Goal: Task Accomplishment & Management: Complete application form

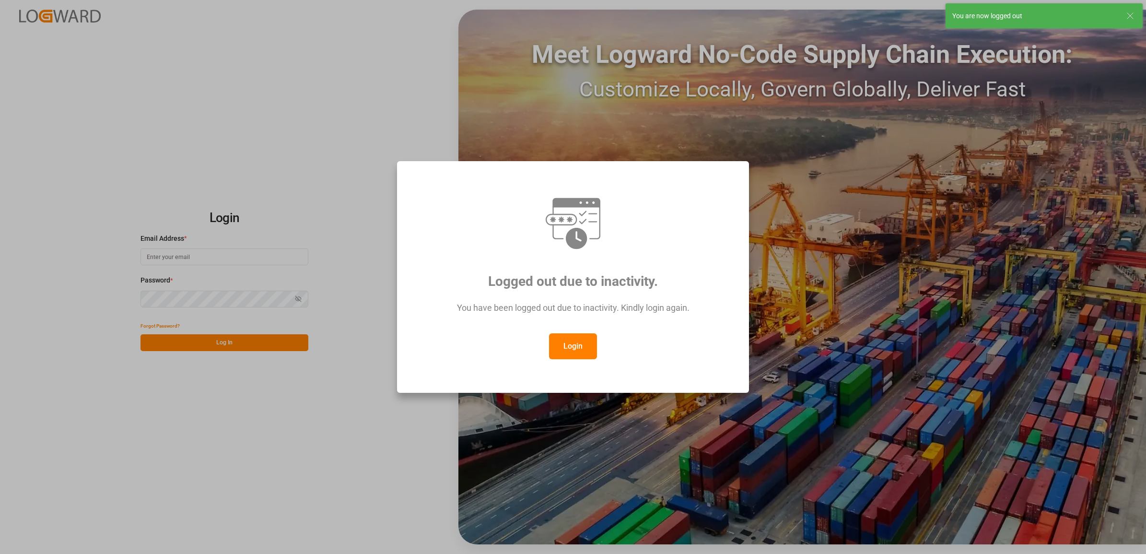
type input "[PERSON_NAME][EMAIL_ADDRESS][PERSON_NAME][DOMAIN_NAME]"
click at [560, 348] on button "Login" at bounding box center [573, 346] width 48 height 26
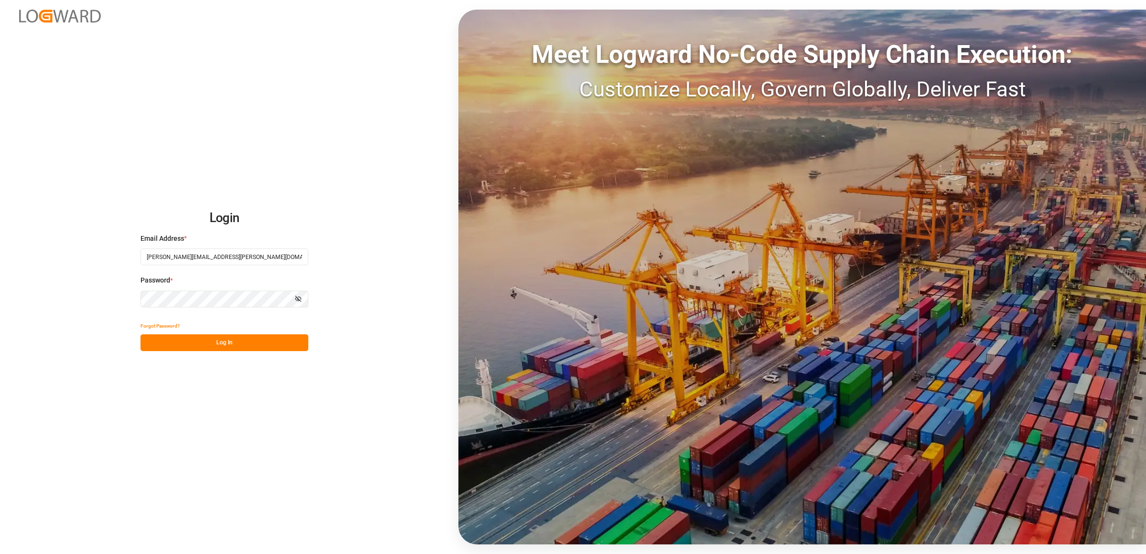
click at [204, 343] on button "Log In" at bounding box center [225, 342] width 168 height 17
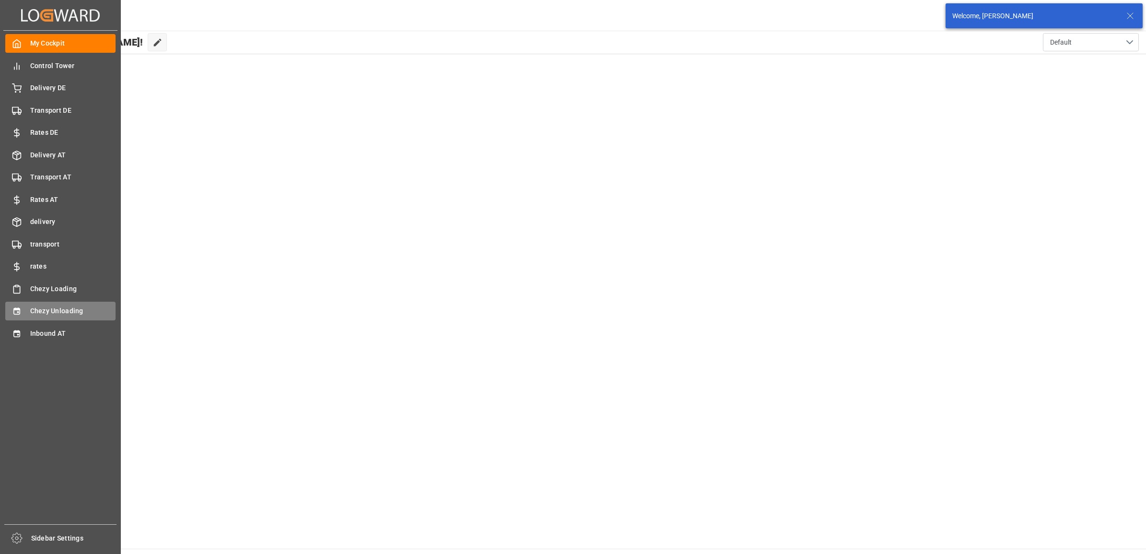
click at [27, 315] on div "Chezy Unloading Chezy Unloading" at bounding box center [60, 311] width 110 height 19
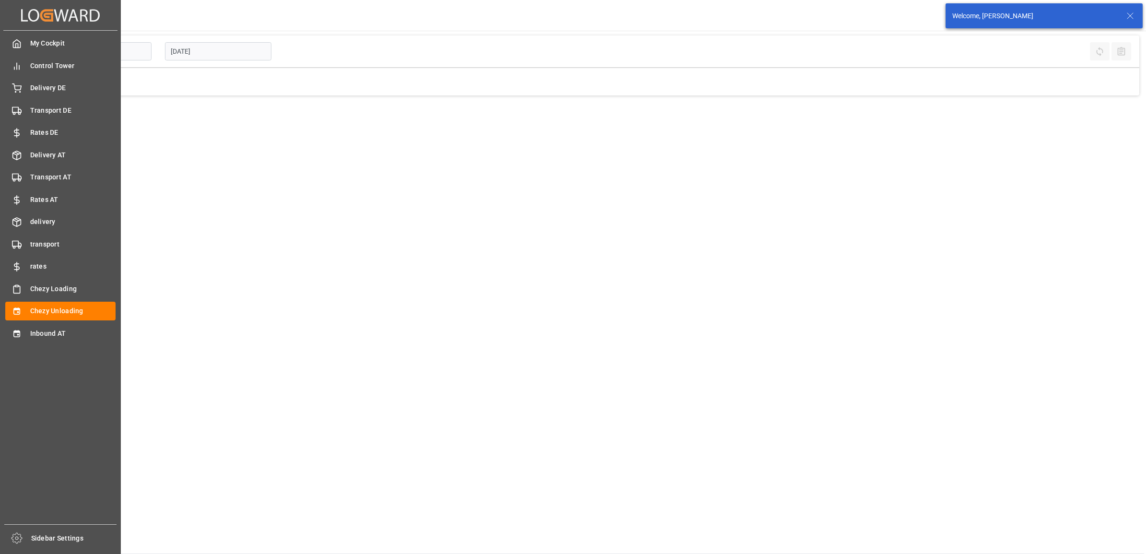
type input "Chezy Unloading"
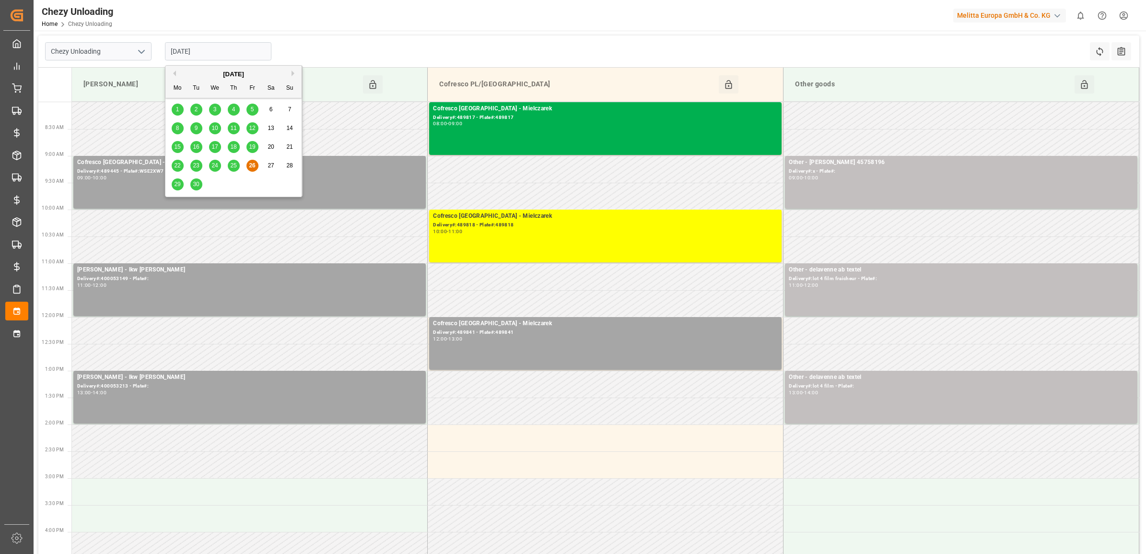
click at [193, 53] on input "[DATE]" at bounding box center [218, 51] width 106 height 18
click at [178, 189] on div "29" at bounding box center [178, 185] width 12 height 12
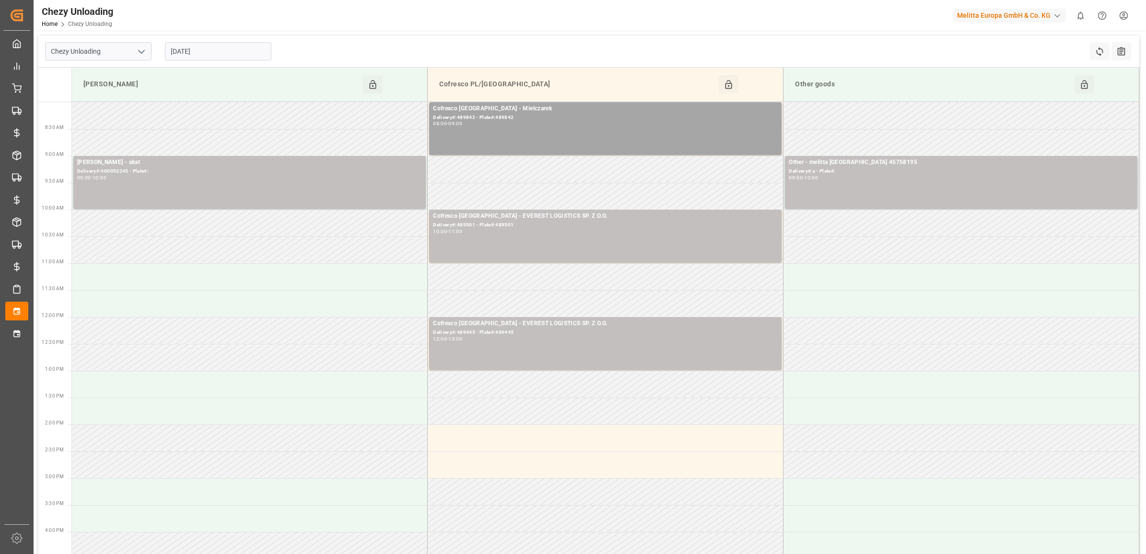
click at [210, 55] on input "[DATE]" at bounding box center [218, 51] width 106 height 18
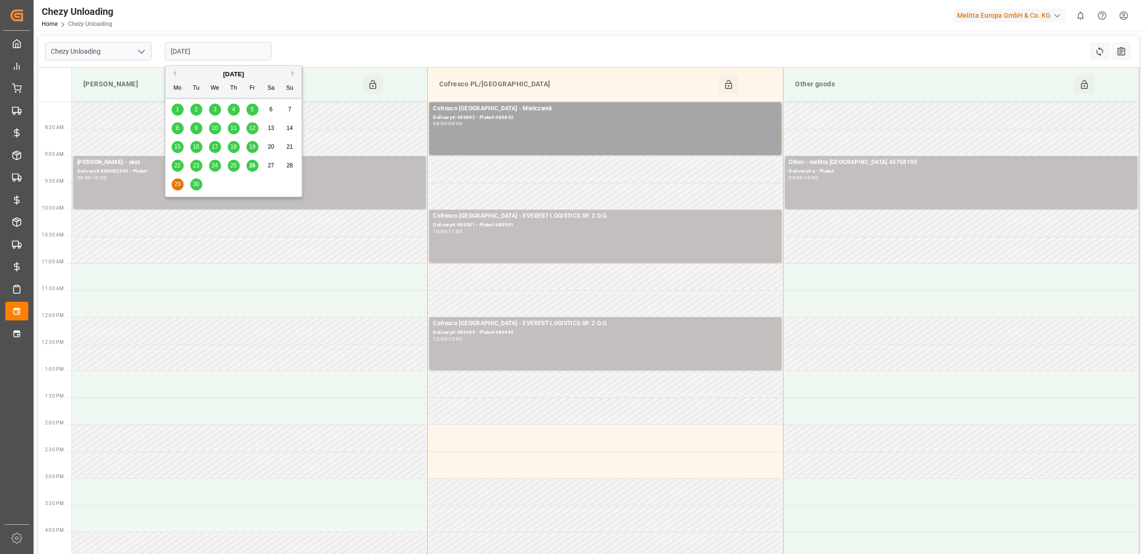
click at [196, 183] on span "30" at bounding box center [196, 184] width 6 height 7
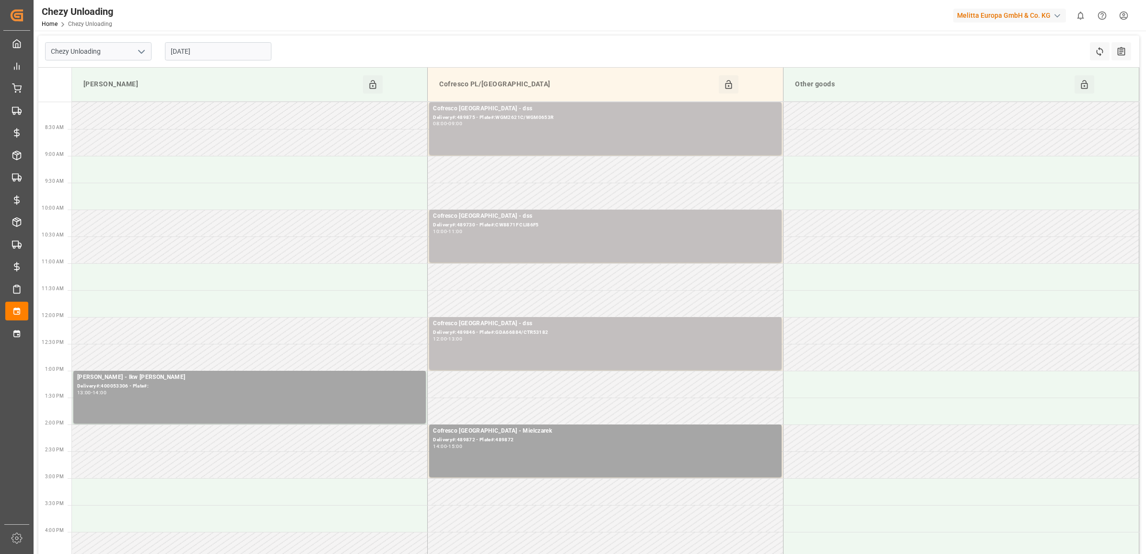
click at [224, 54] on input "[DATE]" at bounding box center [218, 51] width 106 height 18
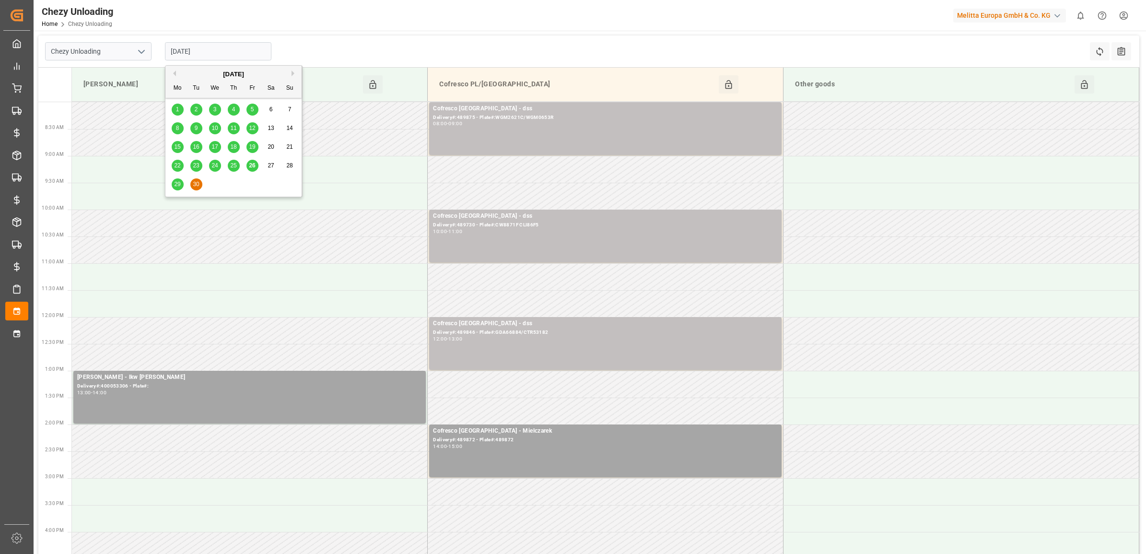
click at [292, 74] on button "Next Month" at bounding box center [295, 74] width 6 height 6
click at [214, 109] on span "1" at bounding box center [214, 109] width 3 height 7
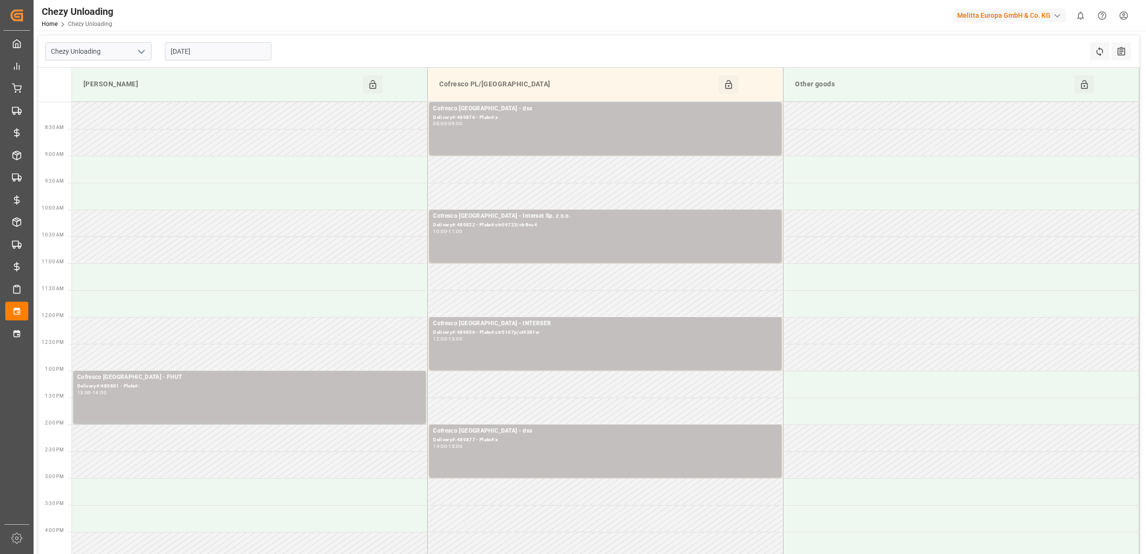
click at [229, 53] on input "[DATE]" at bounding box center [218, 51] width 106 height 18
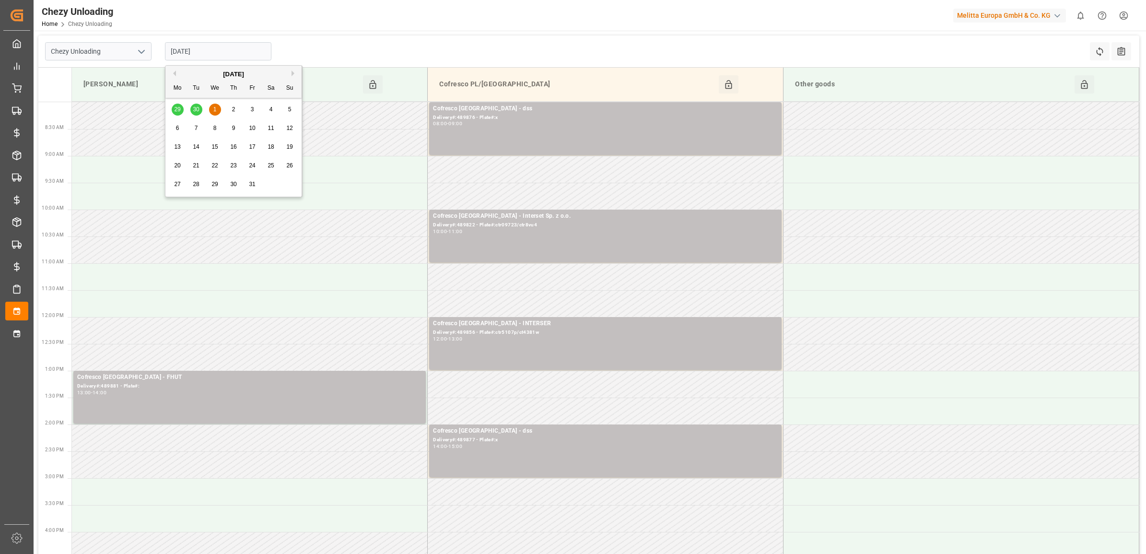
click at [229, 114] on div "2" at bounding box center [234, 110] width 12 height 12
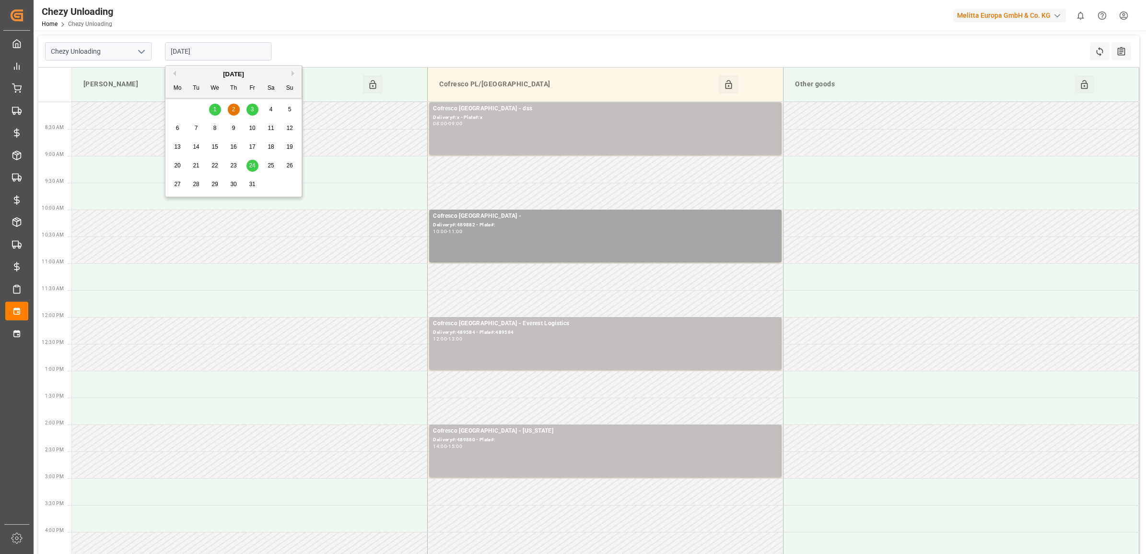
click at [221, 53] on input "[DATE]" at bounding box center [218, 51] width 106 height 18
click at [251, 112] on span "3" at bounding box center [252, 109] width 3 height 7
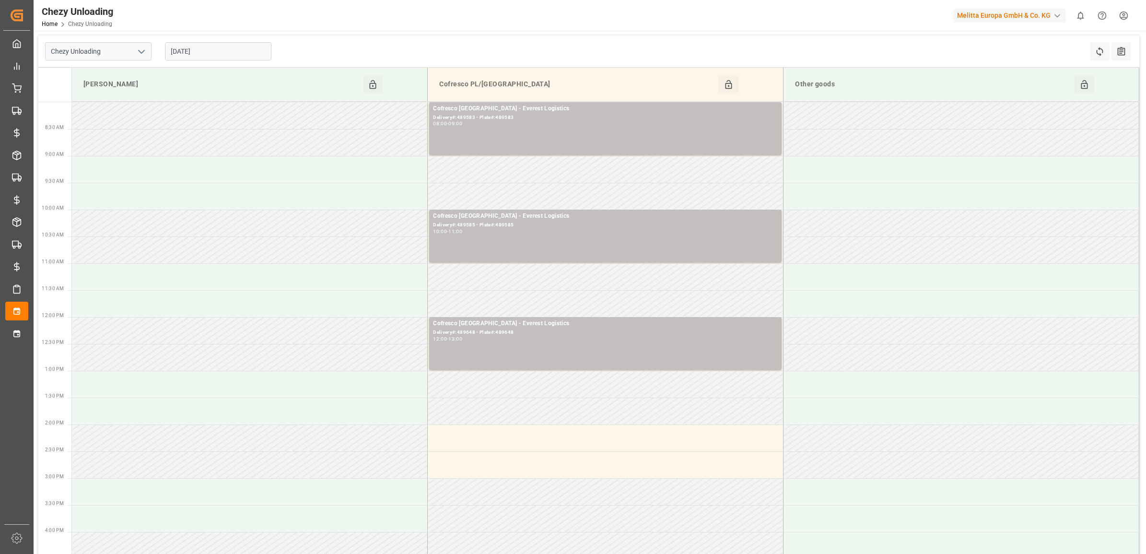
click at [241, 50] on input "[DATE]" at bounding box center [218, 51] width 106 height 18
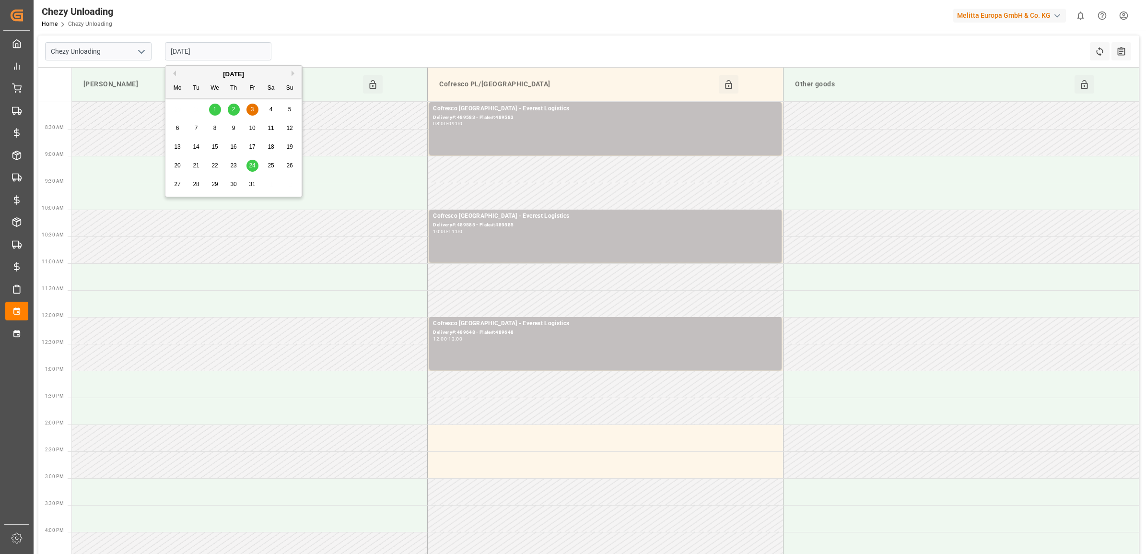
click at [170, 71] on button "Previous Month" at bounding box center [173, 74] width 6 height 6
click at [181, 183] on div "29" at bounding box center [178, 185] width 12 height 12
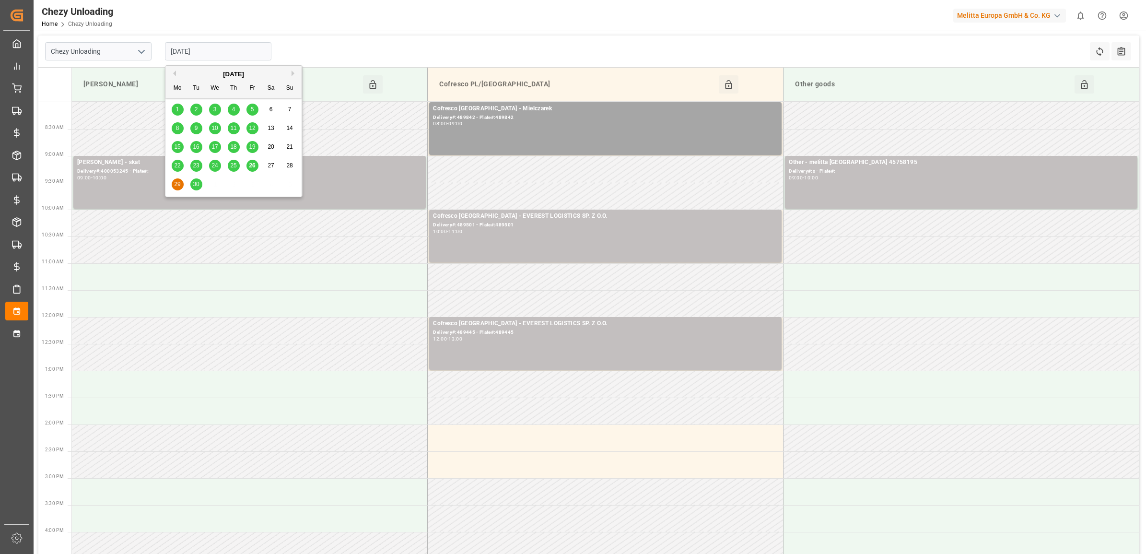
click at [257, 53] on input "[DATE]" at bounding box center [218, 51] width 106 height 18
click at [199, 183] on span "30" at bounding box center [196, 184] width 6 height 7
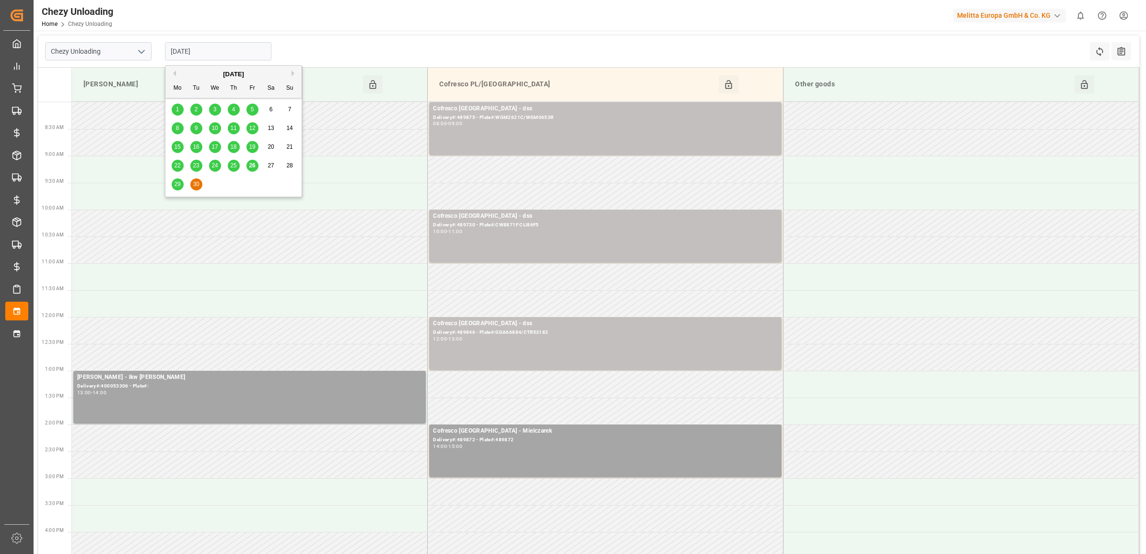
click at [235, 48] on input "[DATE]" at bounding box center [218, 51] width 106 height 18
click at [294, 75] on button "Next Month" at bounding box center [295, 74] width 6 height 6
click at [216, 108] on span "1" at bounding box center [214, 109] width 3 height 7
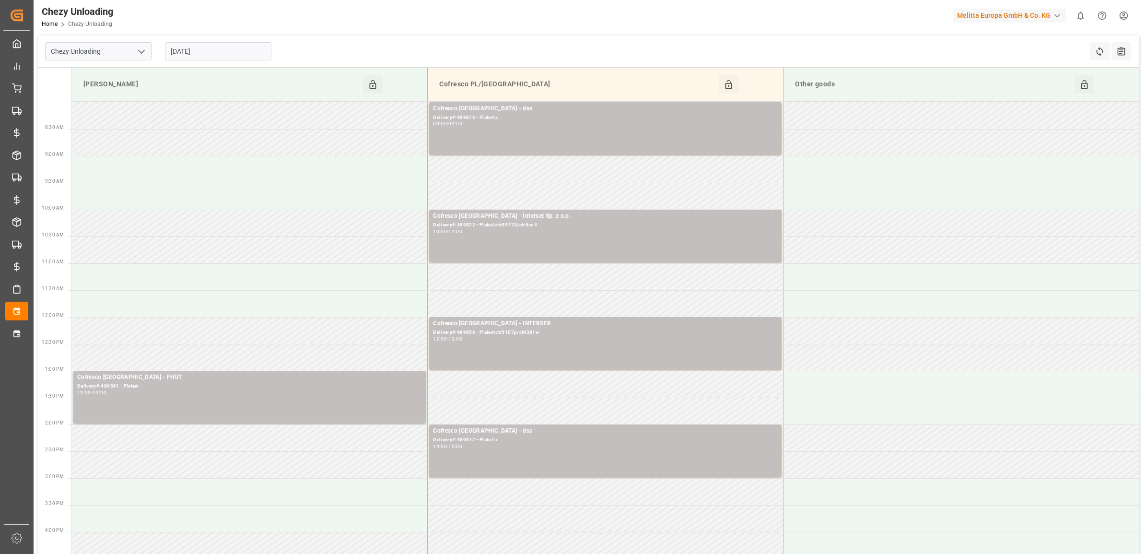
click at [223, 47] on input "[DATE]" at bounding box center [218, 51] width 106 height 18
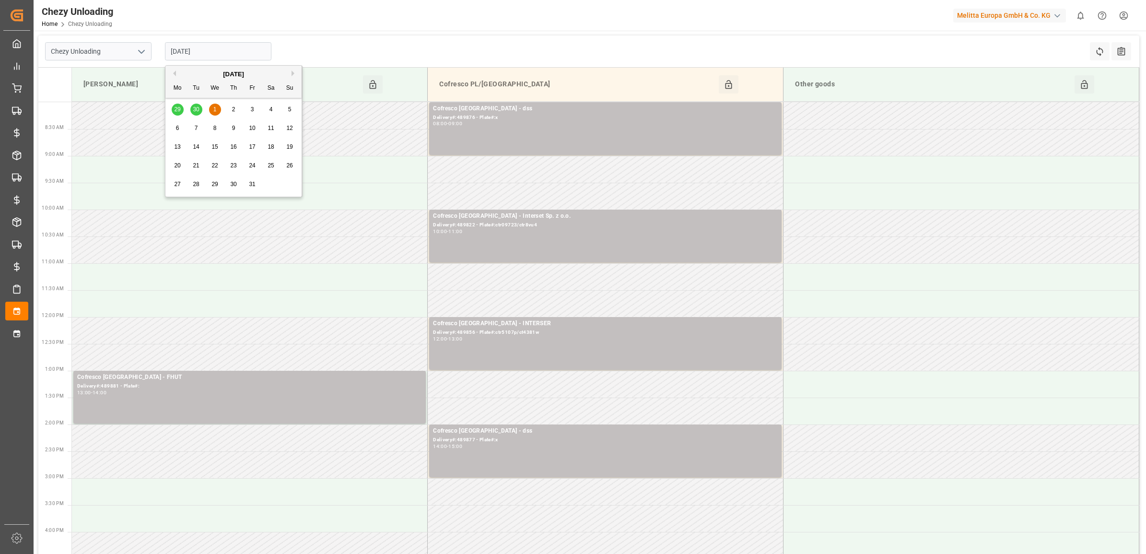
click at [171, 71] on button "Previous Month" at bounding box center [173, 74] width 6 height 6
click at [231, 166] on span "25" at bounding box center [233, 165] width 6 height 7
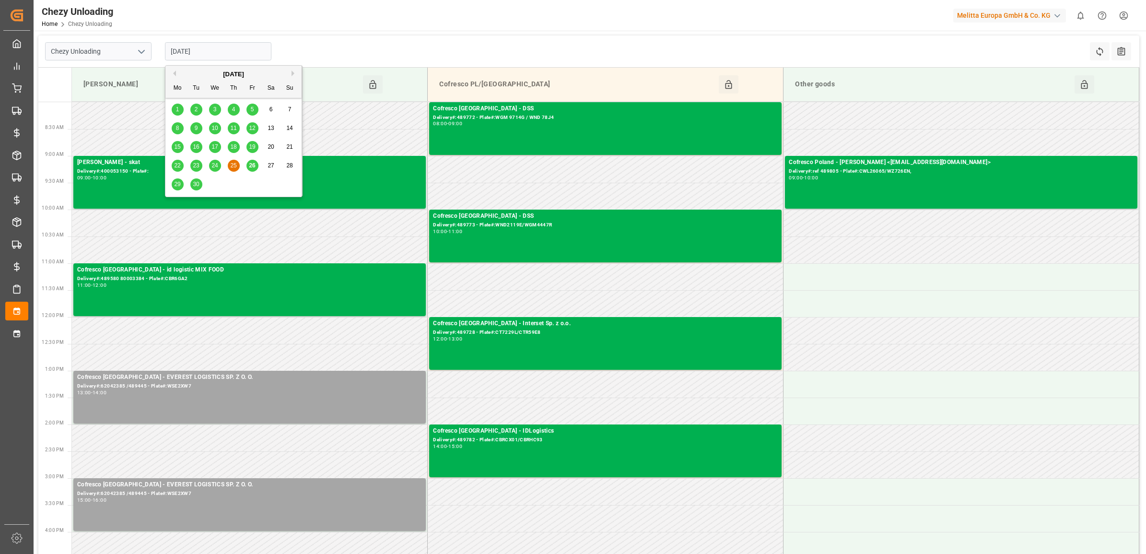
click at [209, 47] on input "[DATE]" at bounding box center [218, 51] width 106 height 18
click at [250, 168] on span "26" at bounding box center [252, 165] width 6 height 7
type input "[DATE]"
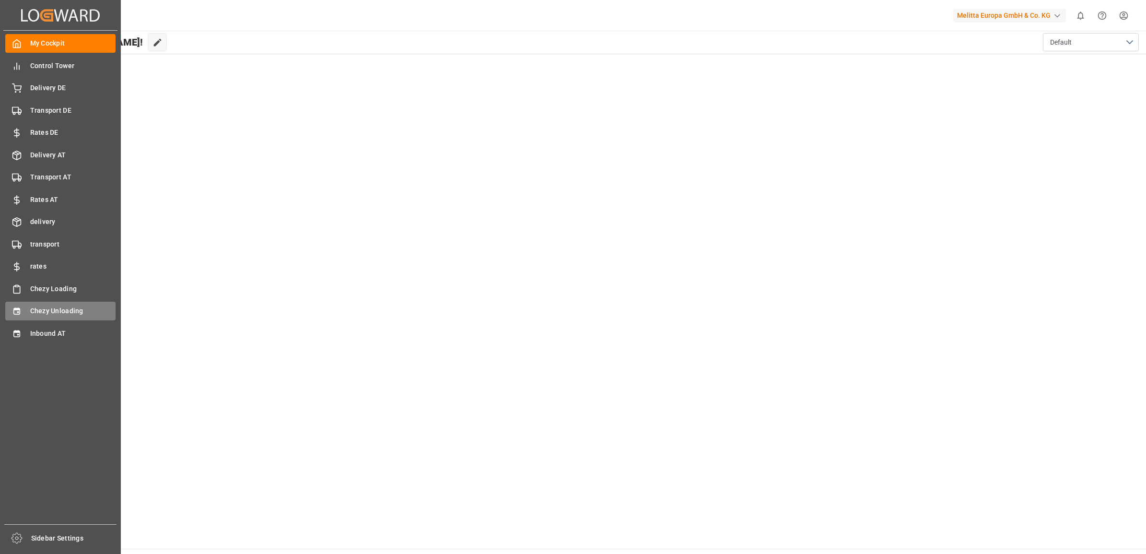
click at [61, 308] on span "Chezy Unloading" at bounding box center [73, 311] width 86 height 10
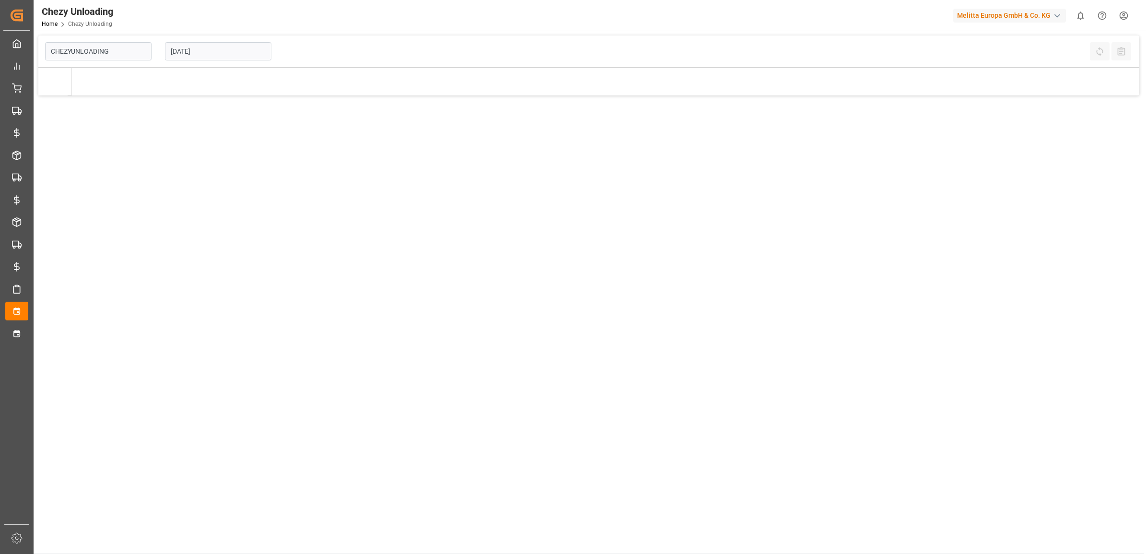
type input "Chezy Unloading"
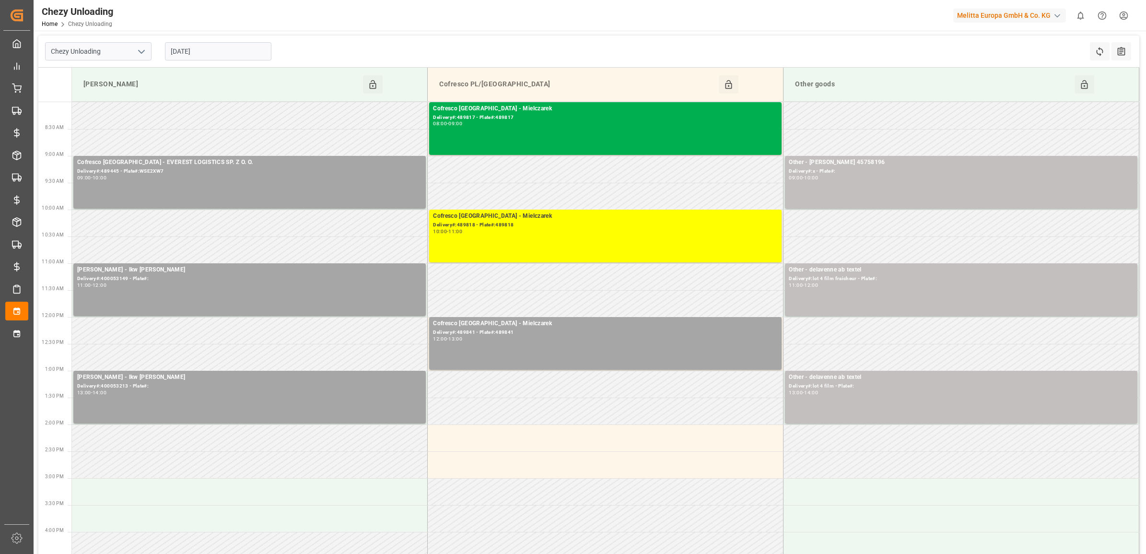
click at [216, 47] on input "[DATE]" at bounding box center [218, 51] width 106 height 18
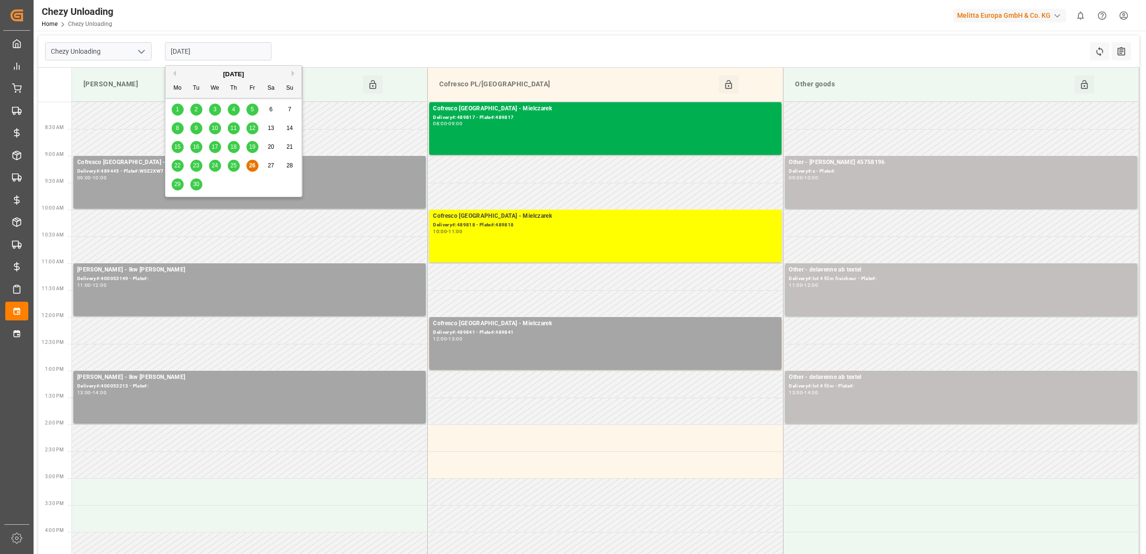
click at [287, 71] on div "[DATE]" at bounding box center [233, 75] width 136 height 10
click at [289, 71] on div "[DATE]" at bounding box center [233, 75] width 136 height 10
click at [289, 72] on div "[DATE]" at bounding box center [233, 75] width 136 height 10
click at [292, 75] on button "Next Month" at bounding box center [295, 74] width 6 height 6
click at [229, 108] on div "2" at bounding box center [234, 110] width 12 height 12
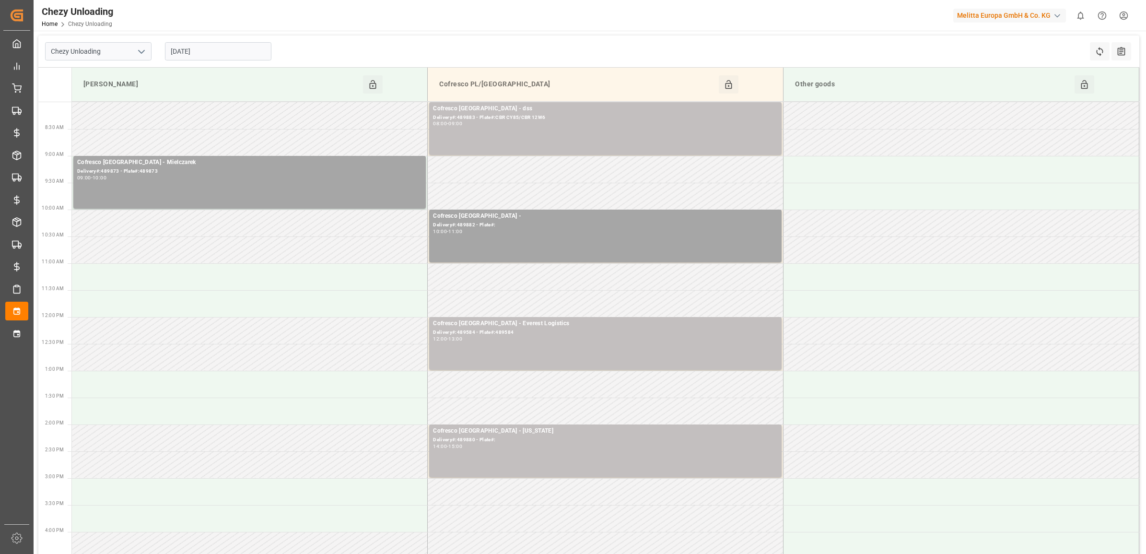
click at [228, 49] on input "[DATE]" at bounding box center [218, 51] width 106 height 18
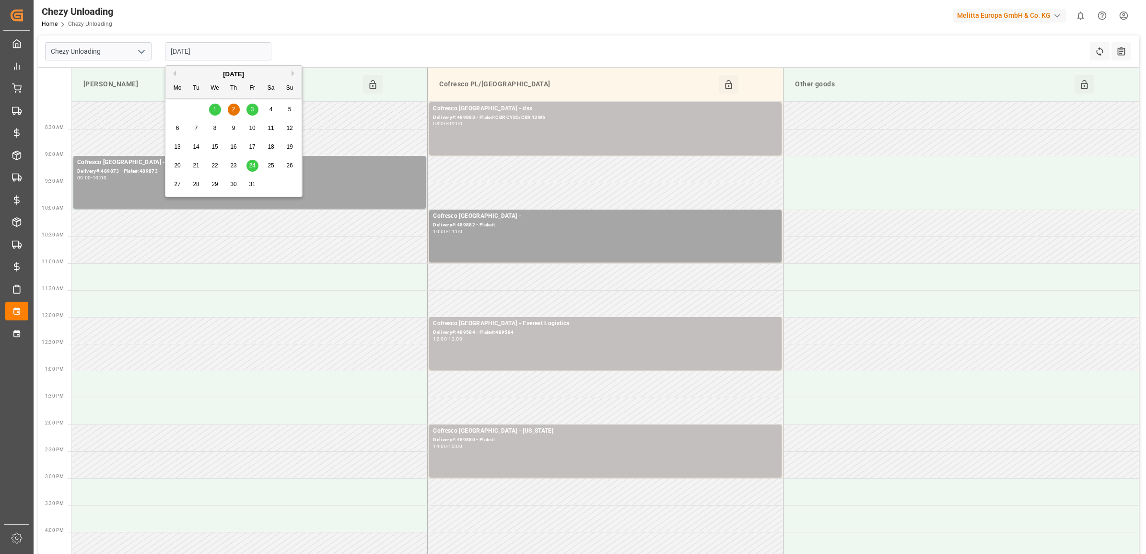
click at [253, 112] on span "3" at bounding box center [252, 109] width 3 height 7
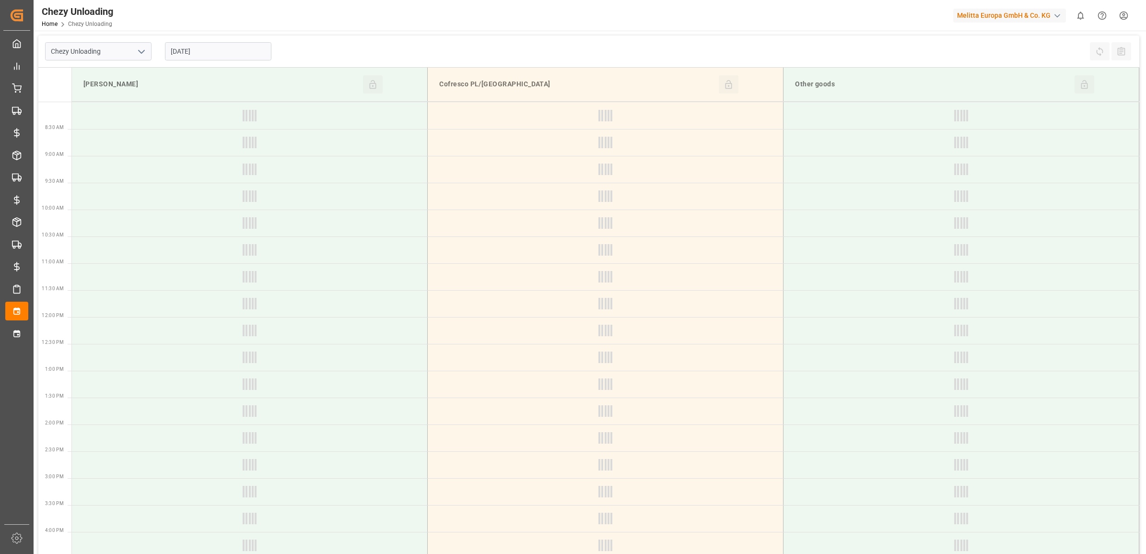
type input "[DATE]"
